Goal: Task Accomplishment & Management: Use online tool/utility

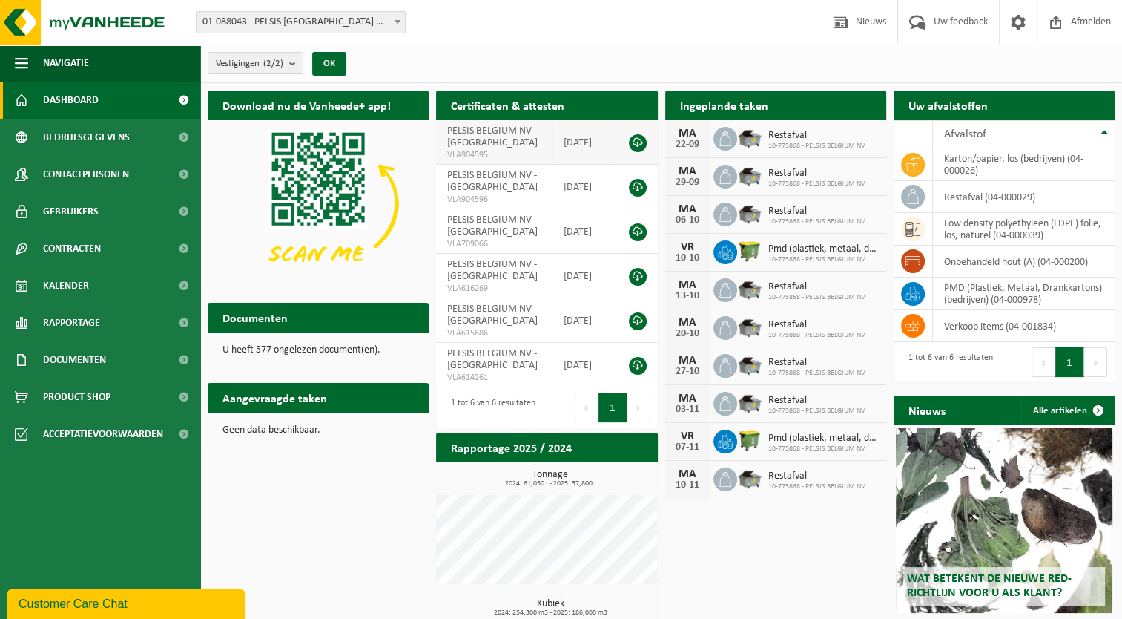
click at [65, 283] on span "Kalender" at bounding box center [66, 285] width 46 height 37
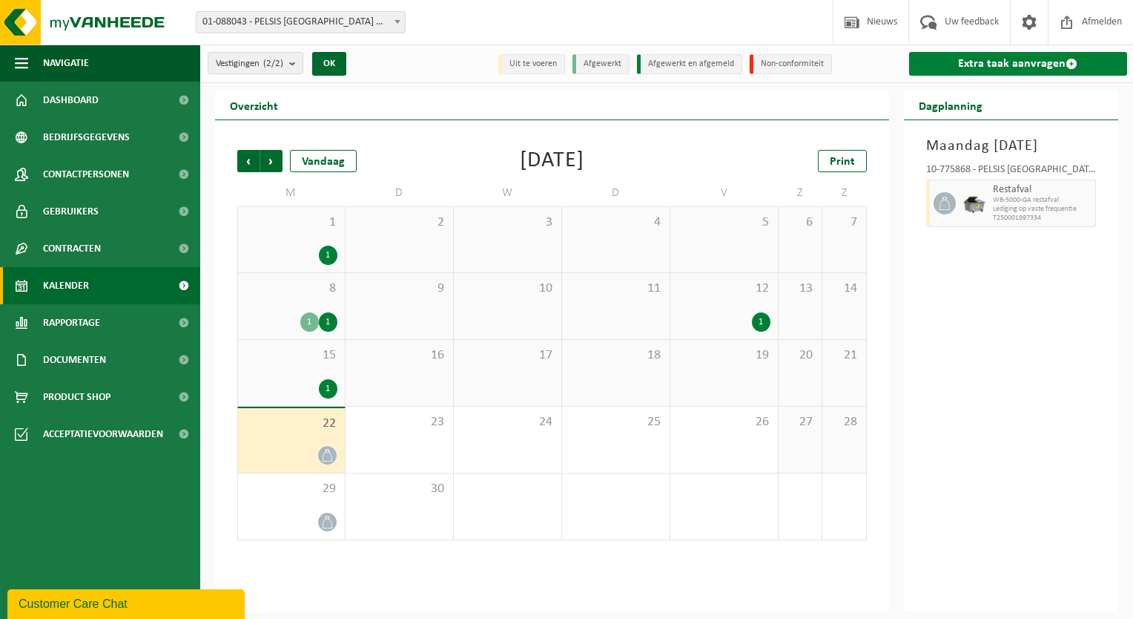
click at [1004, 64] on link "Extra taak aanvragen" at bounding box center [1018, 64] width 219 height 24
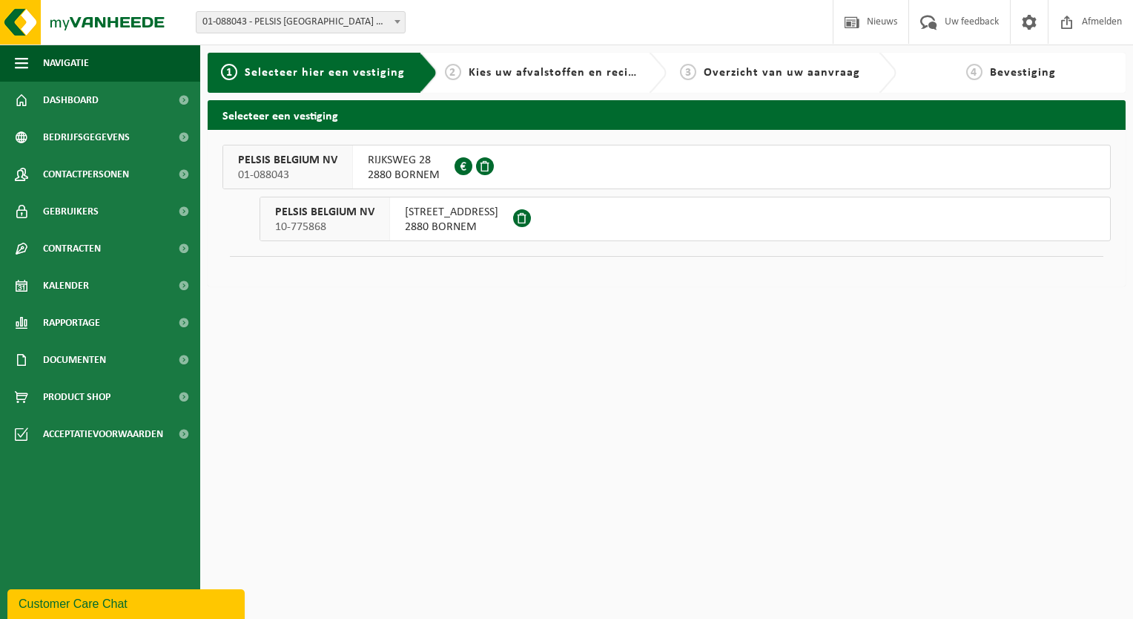
click at [303, 223] on span "10-775868" at bounding box center [324, 227] width 99 height 15
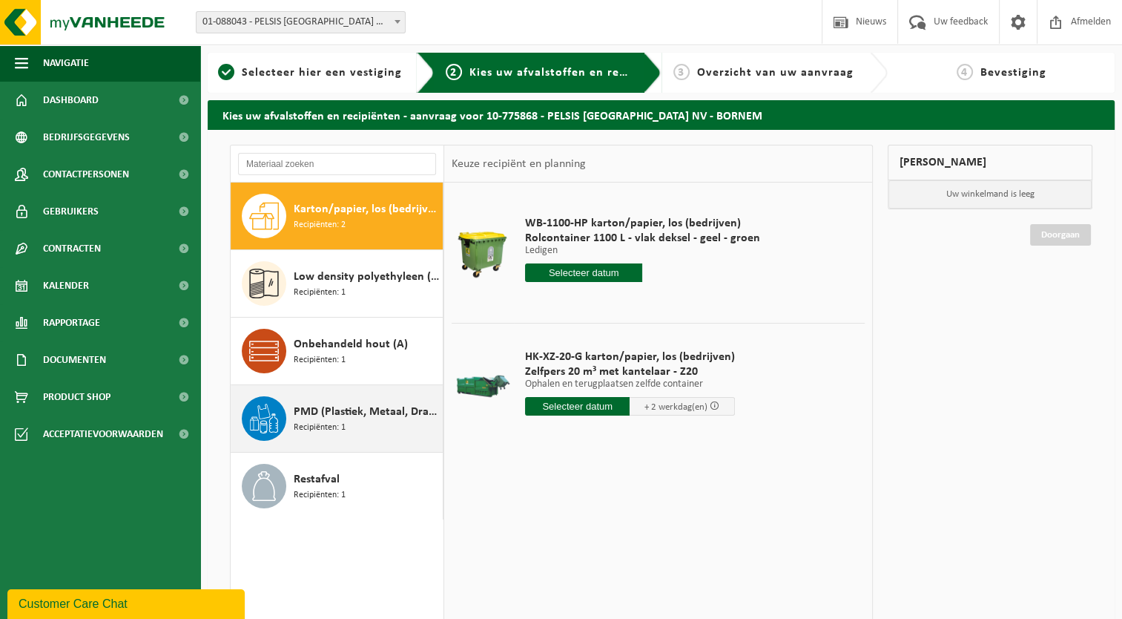
click at [339, 409] on span "PMD (Plastiek, Metaal, Drankkartons) (bedrijven)" at bounding box center [366, 412] width 145 height 18
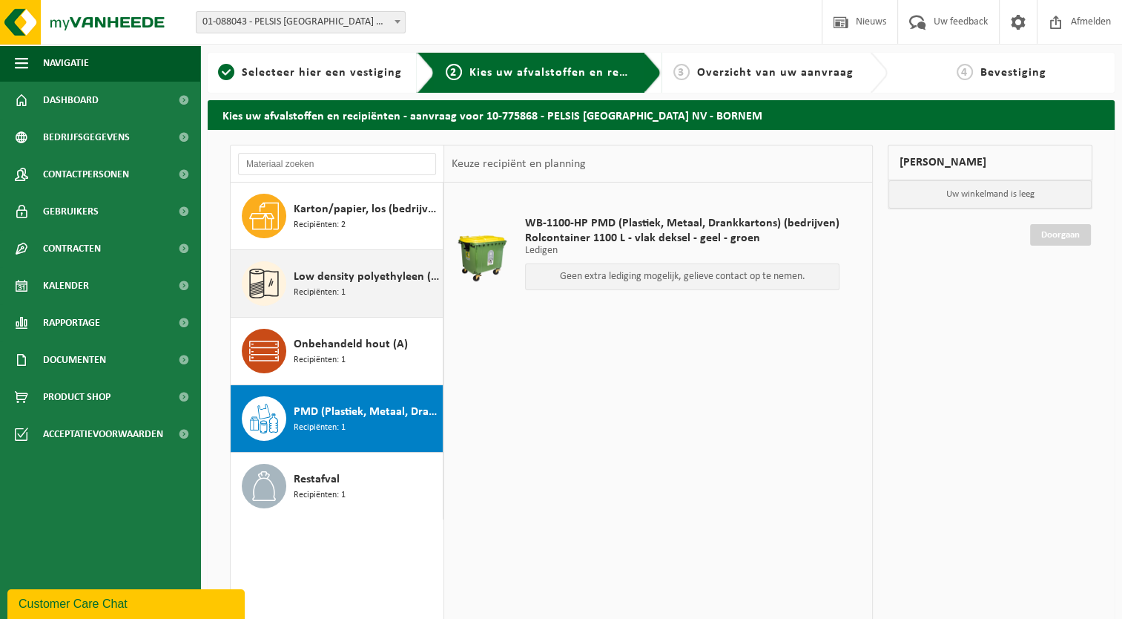
click at [321, 290] on span "Recipiënten: 1" at bounding box center [320, 293] width 52 height 14
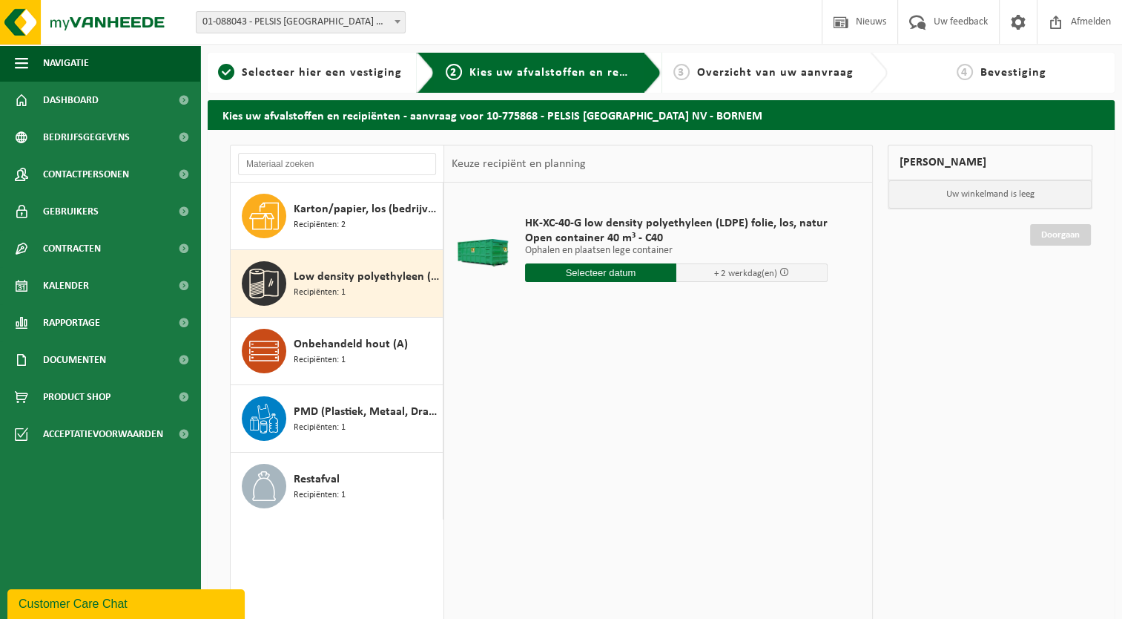
click at [588, 274] on input "text" at bounding box center [600, 272] width 151 height 19
click at [597, 425] on div "24" at bounding box center [591, 428] width 26 height 24
type input "Van 2025-09-24"
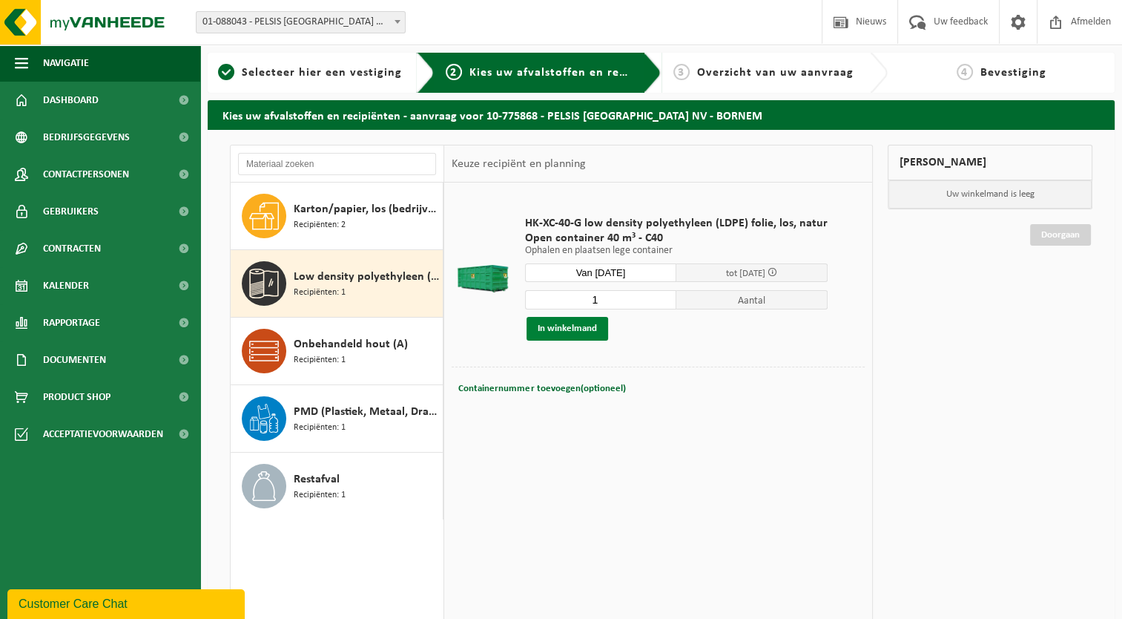
click at [548, 326] on button "In winkelmand" at bounding box center [568, 329] width 82 height 24
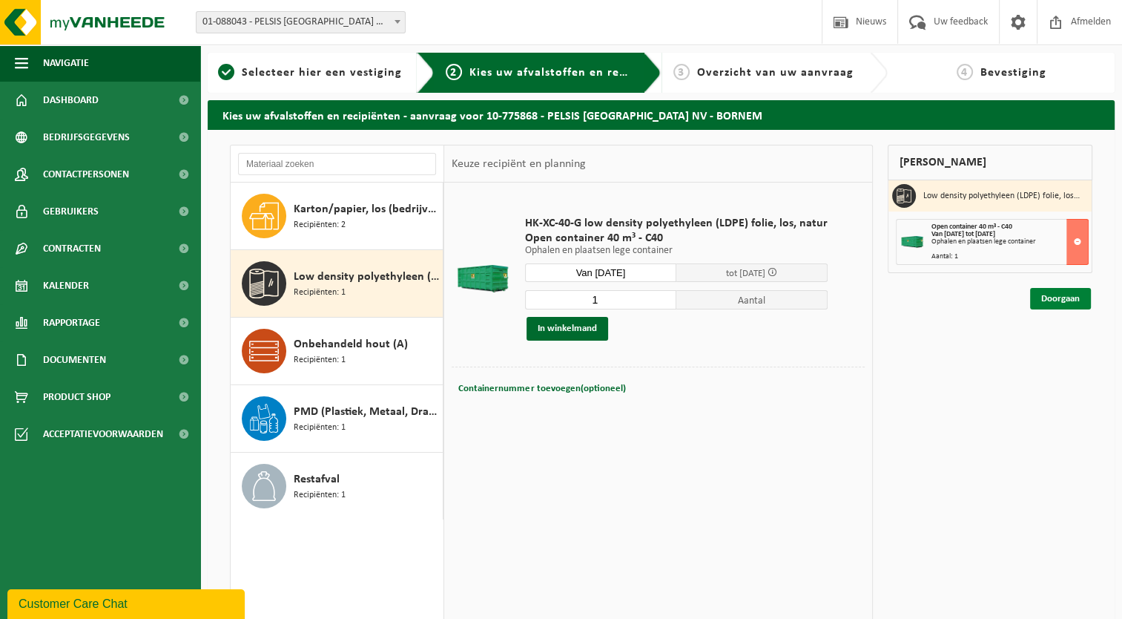
click at [1055, 294] on link "Doorgaan" at bounding box center [1060, 299] width 61 height 22
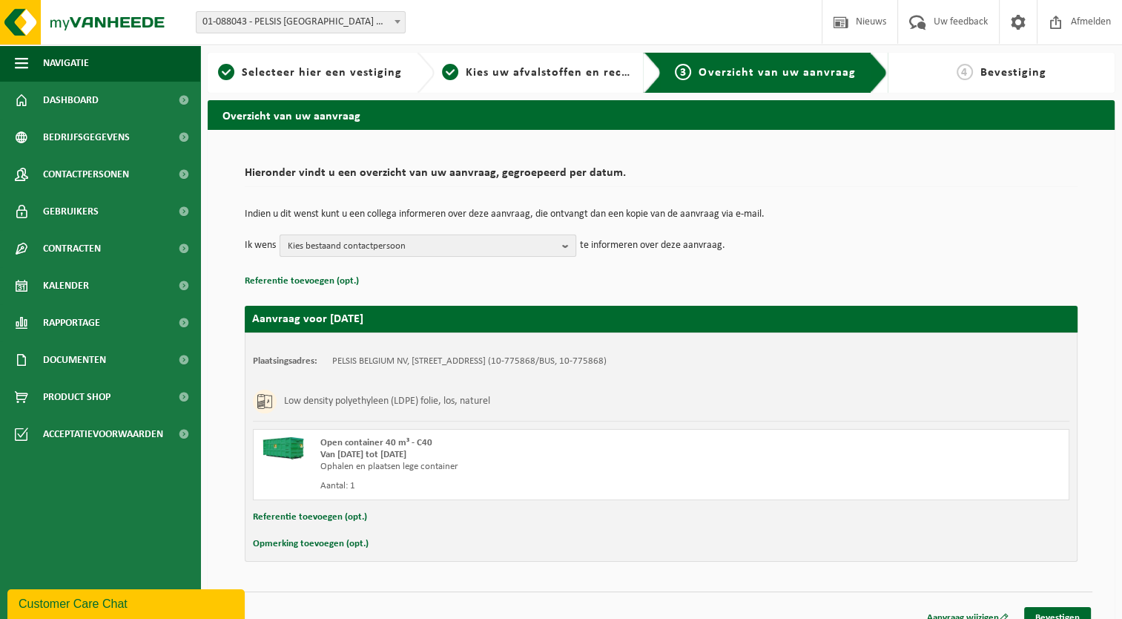
click at [561, 242] on button "Kies bestaand contactpersoon" at bounding box center [428, 245] width 297 height 22
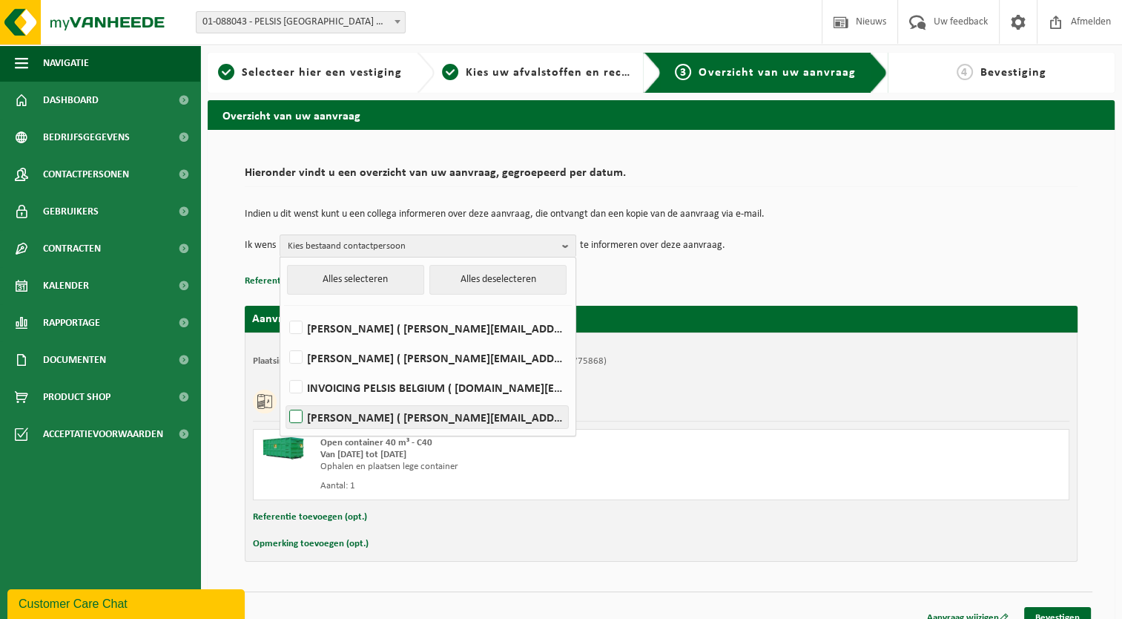
click at [450, 418] on label "[PERSON_NAME] ( [PERSON_NAME][EMAIL_ADDRESS][DOMAIN_NAME] )" at bounding box center [427, 417] width 282 height 22
click at [284, 398] on input "[PERSON_NAME] ( [PERSON_NAME][EMAIL_ADDRESS][DOMAIN_NAME] )" at bounding box center [283, 398] width 1 height 1
checkbox input "true"
click at [794, 432] on div "Open container 40 m³ - C40 Van [DATE] tot [DATE] Ophalen en plaatsen lege conta…" at bounding box center [661, 464] width 817 height 71
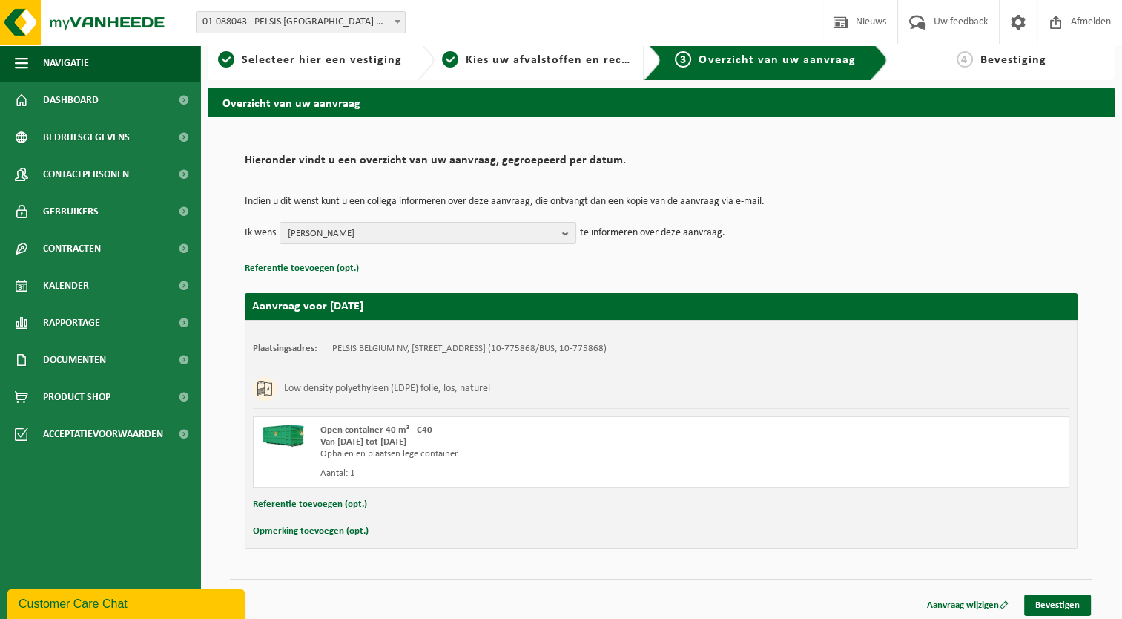
scroll to position [16, 0]
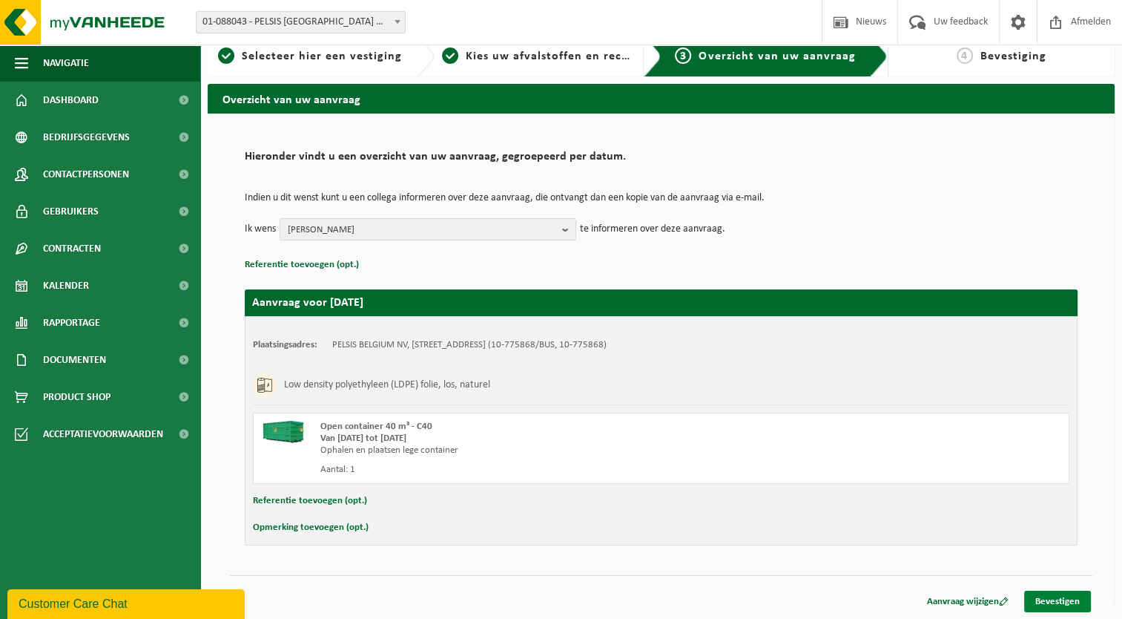
click at [1046, 600] on link "Bevestigen" at bounding box center [1057, 601] width 67 height 22
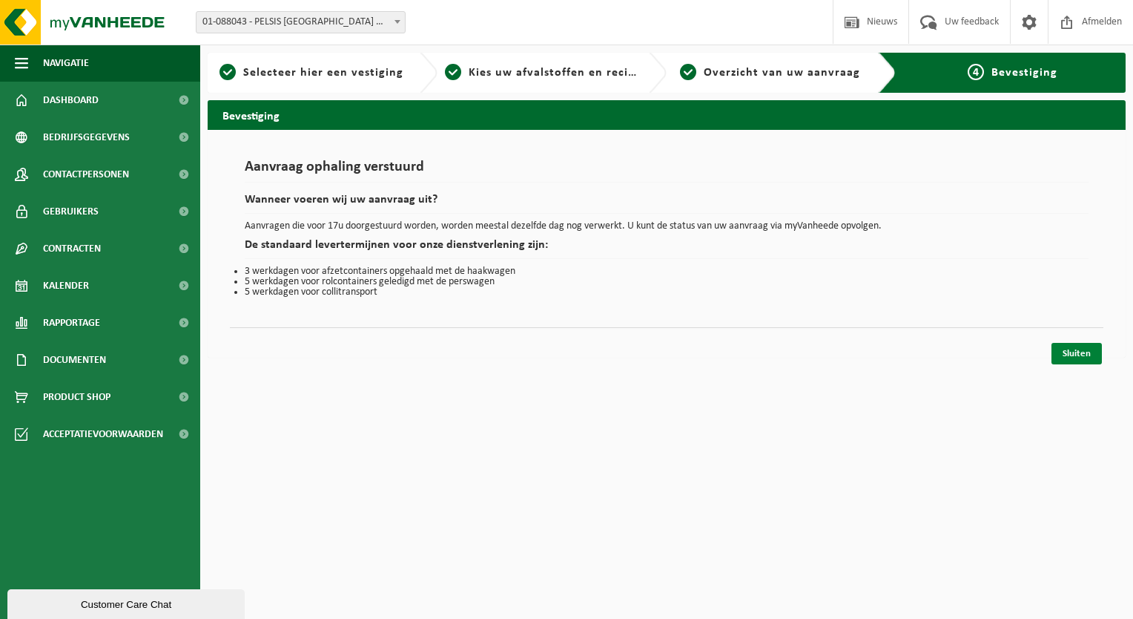
click at [1071, 352] on link "Sluiten" at bounding box center [1077, 354] width 50 height 22
